Goal: Transaction & Acquisition: Purchase product/service

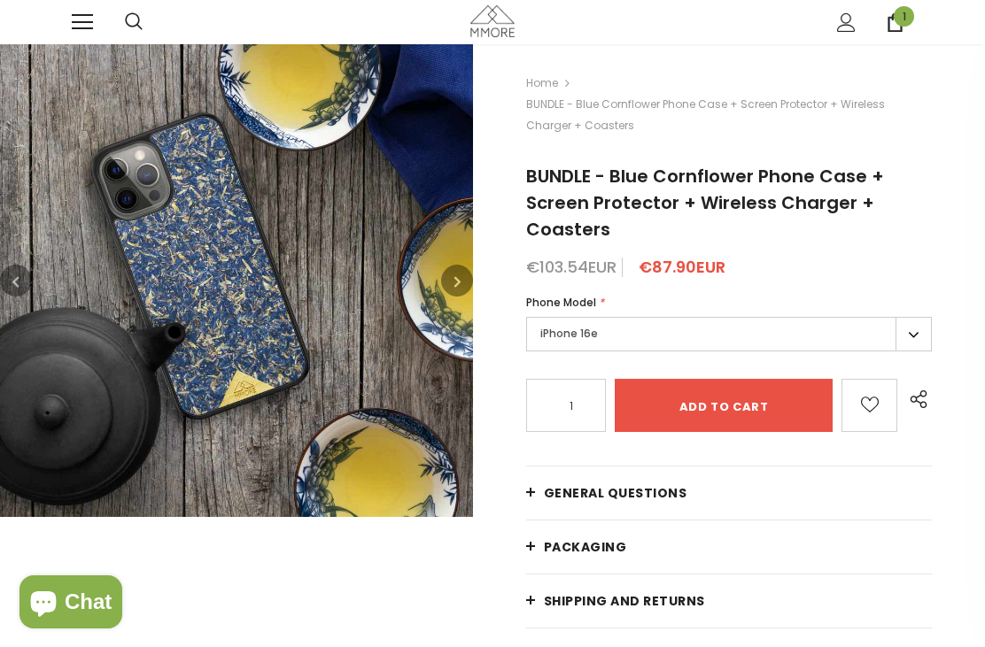
click at [895, 23] on span "1" at bounding box center [903, 16] width 20 height 20
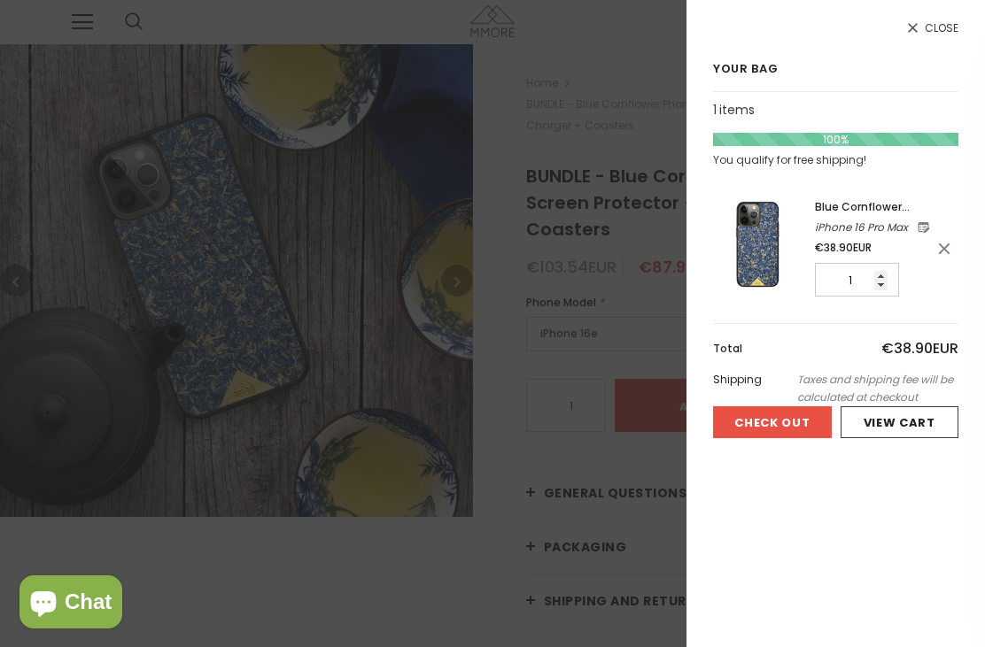
click at [916, 27] on icon at bounding box center [912, 27] width 15 height 15
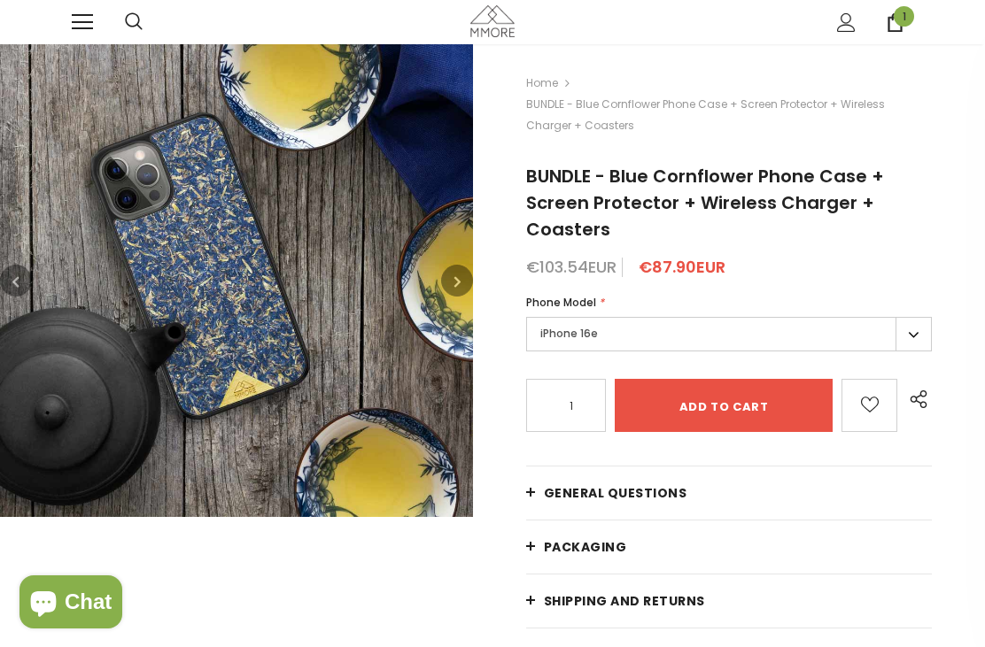
click at [91, 18] on link at bounding box center [82, 22] width 21 height 21
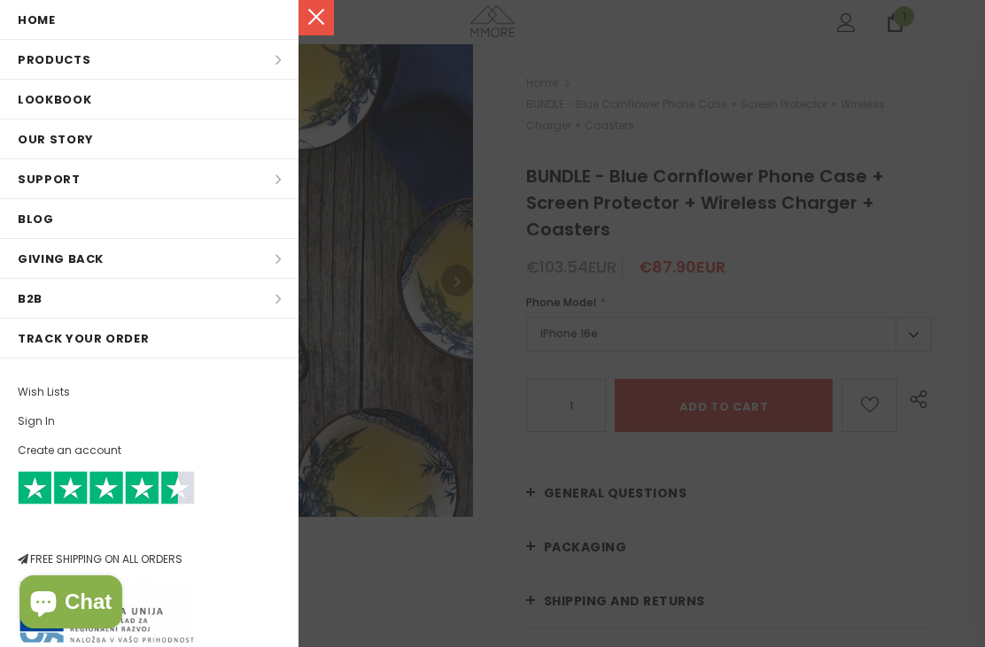
click at [141, 64] on li "Products Products All Products All Collections BUNDLES Organic Collection Wood …" at bounding box center [149, 60] width 298 height 40
click at [207, 21] on link "Home" at bounding box center [149, 19] width 298 height 39
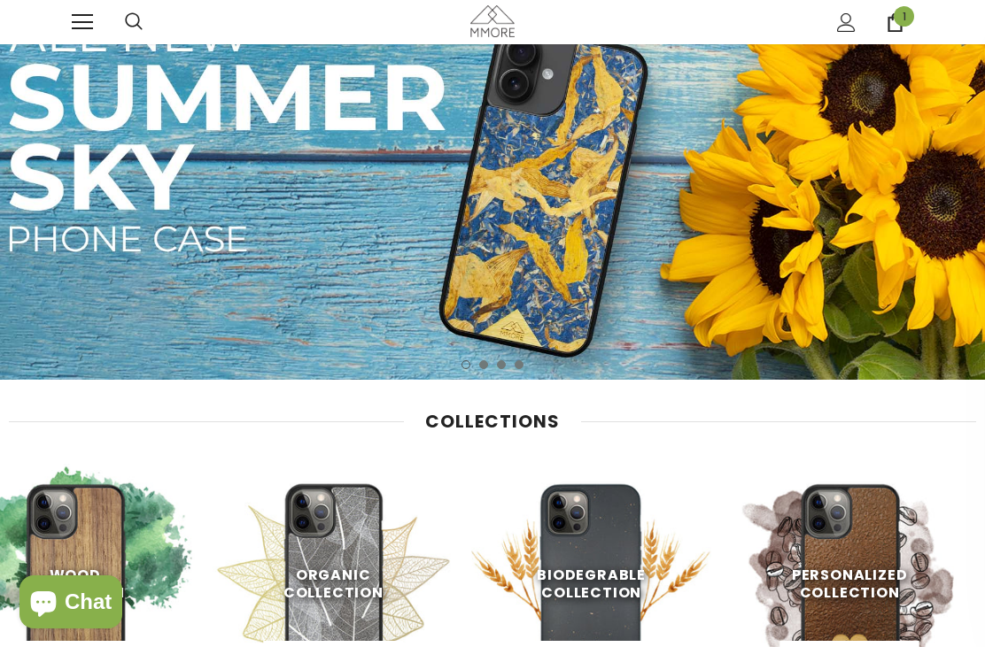
scroll to position [42, 0]
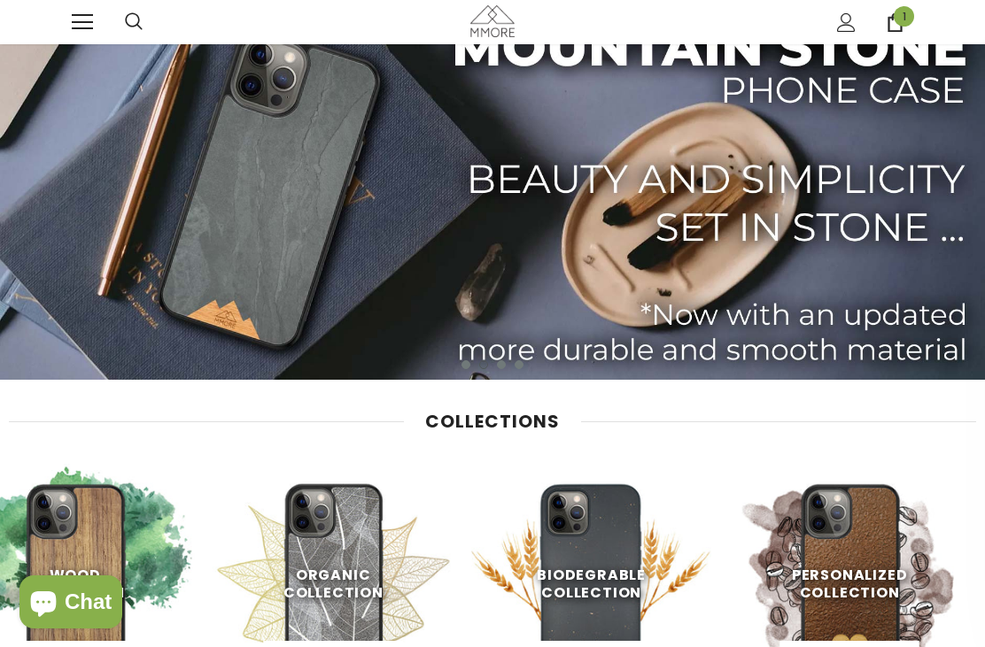
click at [340, 646] on span "Shop Now" at bounding box center [333, 657] width 73 height 17
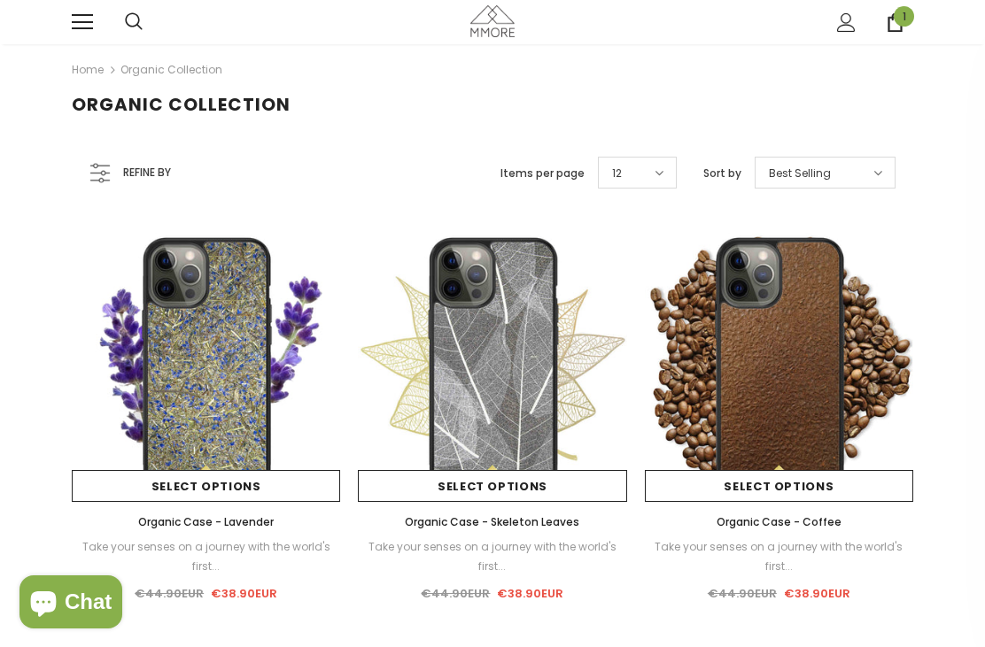
scroll to position [54, 0]
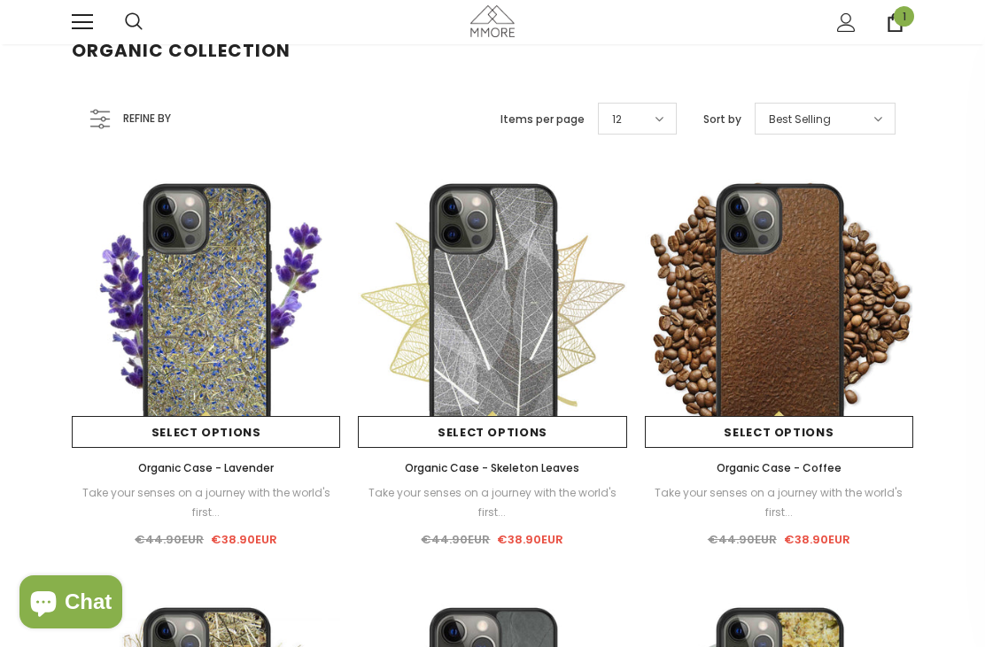
click at [539, 430] on link "Select options" at bounding box center [492, 432] width 268 height 32
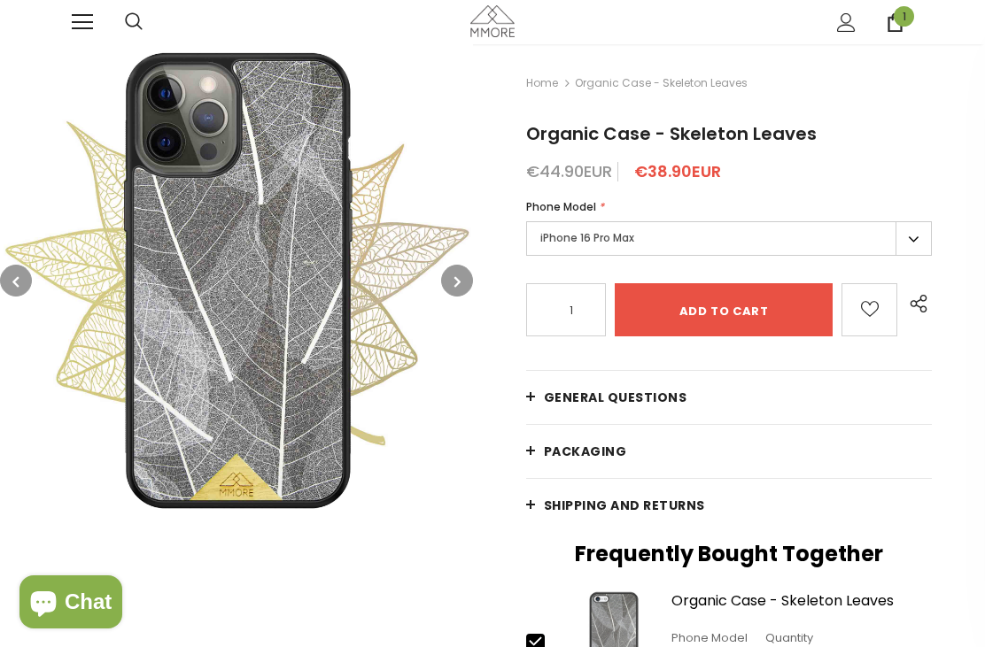
click at [753, 304] on input "Add to cart" at bounding box center [723, 309] width 219 height 53
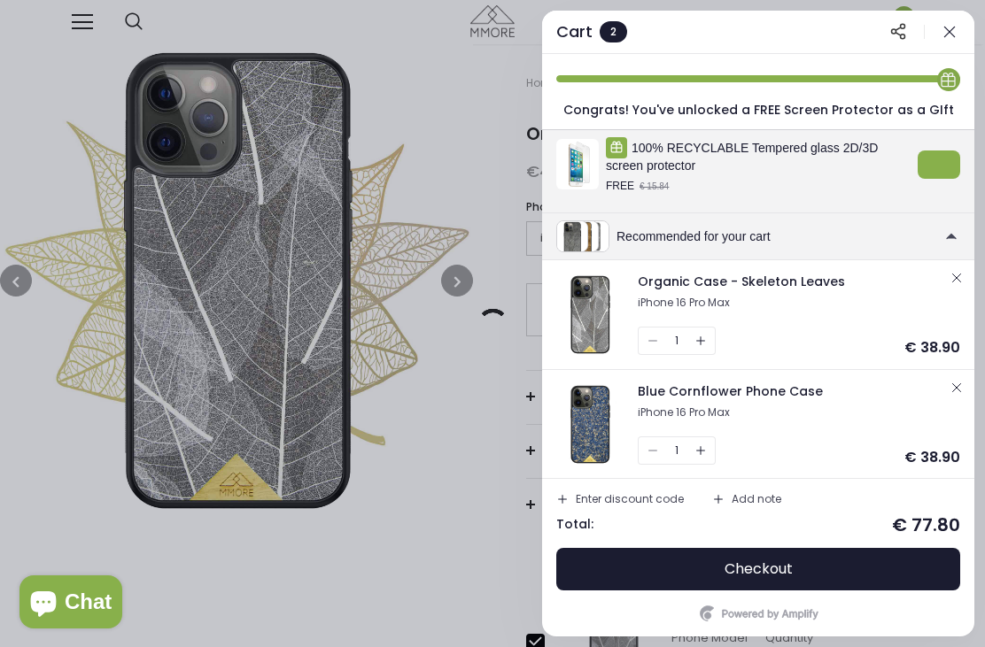
scroll to position [66, 0]
click at [959, 389] on icon "button" at bounding box center [956, 389] width 14 height 14
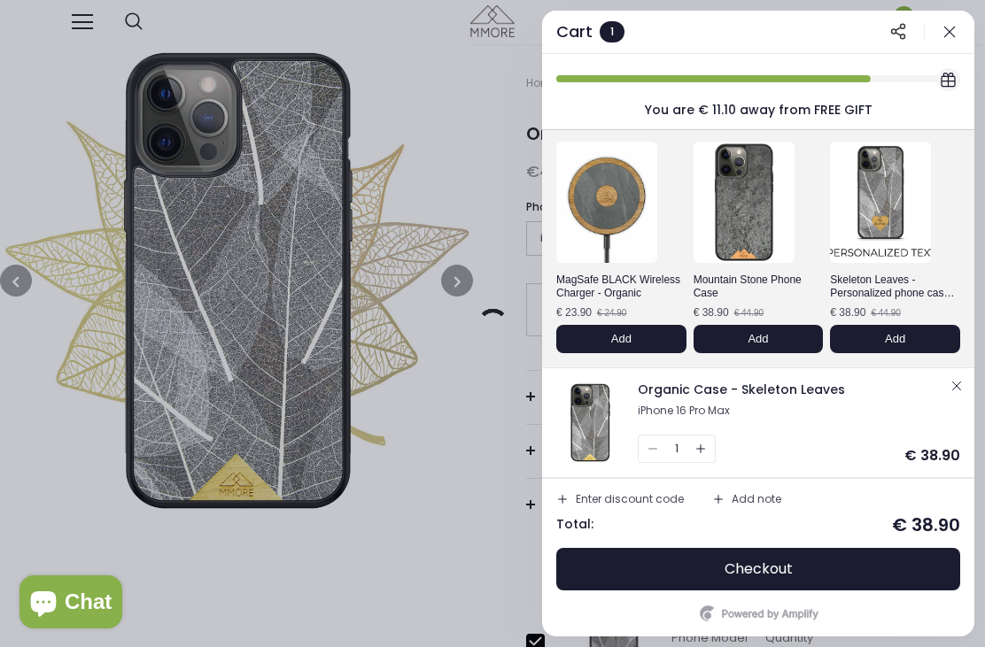
scroll to position [63, 0]
click at [741, 576] on span "Checkout" at bounding box center [758, 569] width 68 height 18
